Goal: Task Accomplishment & Management: Use online tool/utility

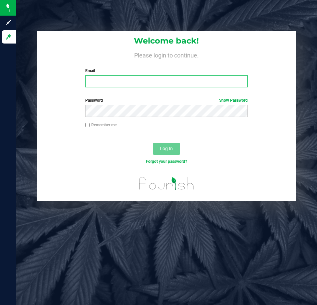
click at [117, 79] on input "Email" at bounding box center [166, 81] width 163 height 12
type input "Mhern@liveparallel.com"
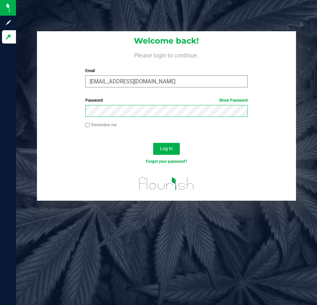
click at [153, 143] on button "Log In" at bounding box center [166, 149] width 27 height 12
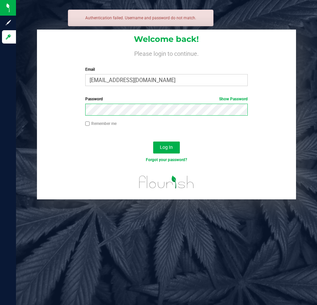
click at [153, 142] on button "Log In" at bounding box center [166, 148] width 27 height 12
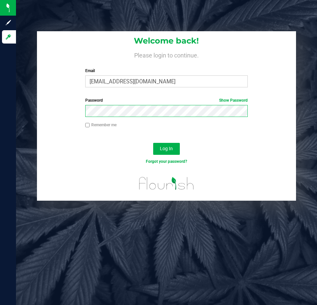
click at [153, 143] on button "Log In" at bounding box center [166, 149] width 27 height 12
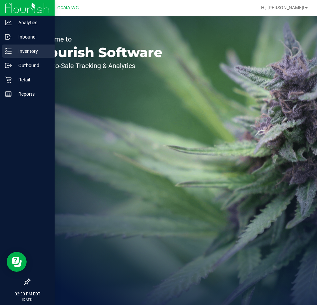
drag, startPoint x: 16, startPoint y: 50, endPoint x: 27, endPoint y: 51, distance: 11.3
click at [15, 50] on p "Inventory" at bounding box center [32, 51] width 40 height 8
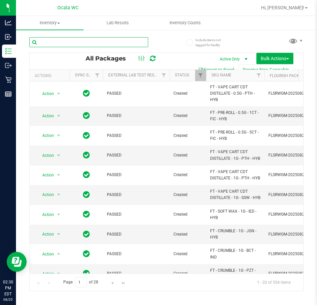
click at [86, 43] on input "text" at bounding box center [88, 42] width 119 height 10
type input "0676086053904477"
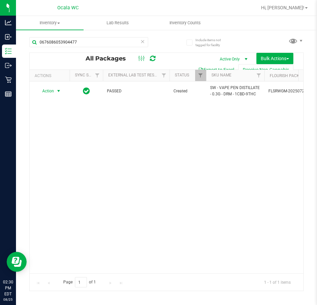
drag, startPoint x: 50, startPoint y: 92, endPoint x: 56, endPoint y: 99, distance: 9.3
click at [50, 92] on span "Action" at bounding box center [45, 90] width 18 height 9
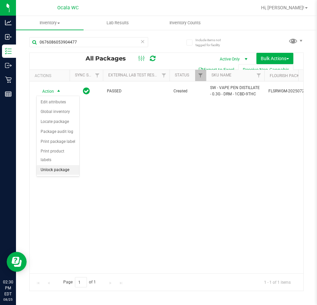
click at [68, 165] on li "Unlock package" at bounding box center [58, 170] width 43 height 10
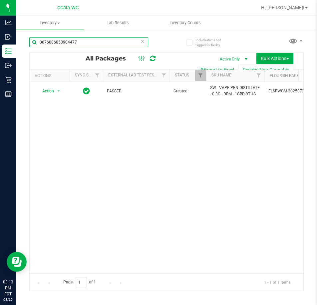
click at [88, 41] on input "0676086053904477" at bounding box center [88, 42] width 119 height 10
type input "1791009962654544"
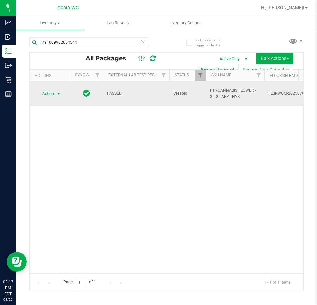
click at [44, 95] on span "Action" at bounding box center [45, 93] width 18 height 9
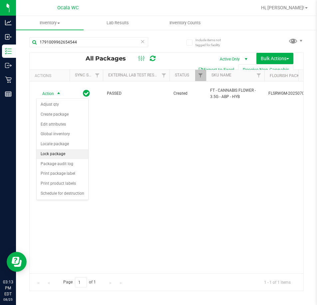
click at [64, 154] on li "Lock package" at bounding box center [63, 154] width 52 height 10
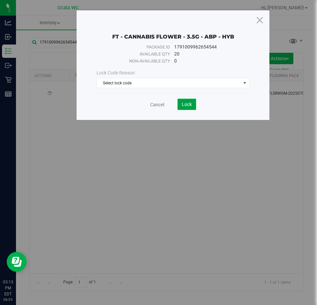
click at [187, 102] on span "Lock" at bounding box center [187, 104] width 10 height 5
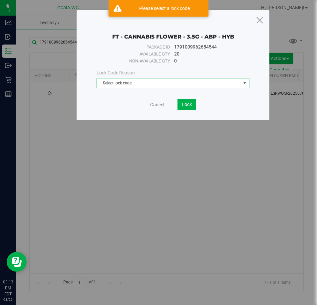
click at [147, 79] on span "Select lock code" at bounding box center [168, 82] width 143 height 9
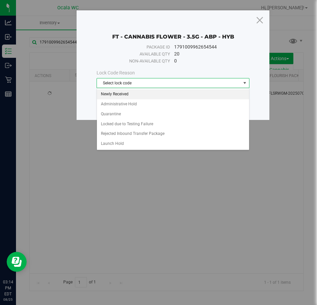
click at [133, 98] on li "Newly Received" at bounding box center [173, 94] width 152 height 10
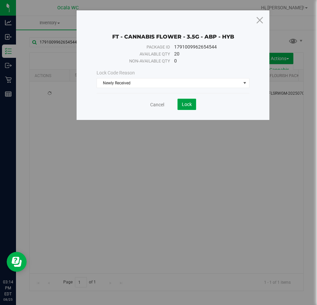
click at [190, 108] on button "Lock" at bounding box center [186, 104] width 19 height 11
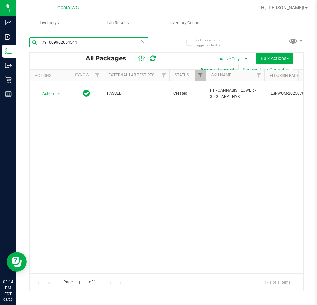
click at [78, 43] on input "1791009962654544" at bounding box center [88, 42] width 119 height 10
type input "[CREDIT_CARD_NUMBER]"
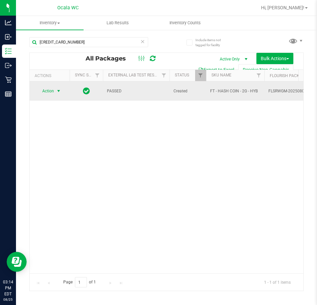
click at [54, 93] on span "Action" at bounding box center [45, 90] width 18 height 9
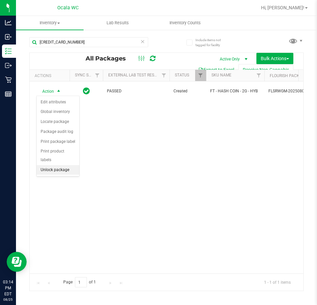
click at [52, 165] on li "Unlock package" at bounding box center [58, 170] width 43 height 10
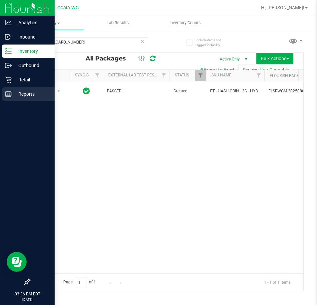
click at [6, 94] on icon at bounding box center [8, 94] width 7 height 7
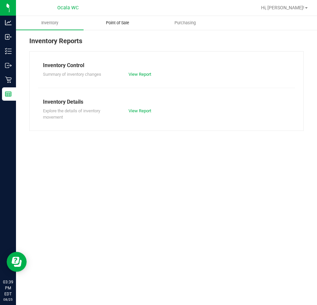
click at [125, 25] on span "Point of Sale" at bounding box center [117, 23] width 41 height 6
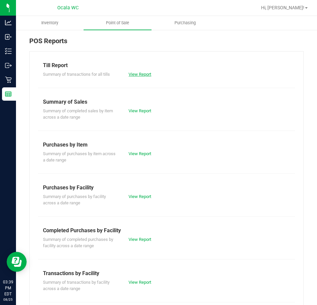
click at [135, 75] on link "View Report" at bounding box center [139, 74] width 23 height 5
